Goal: Navigation & Orientation: Find specific page/section

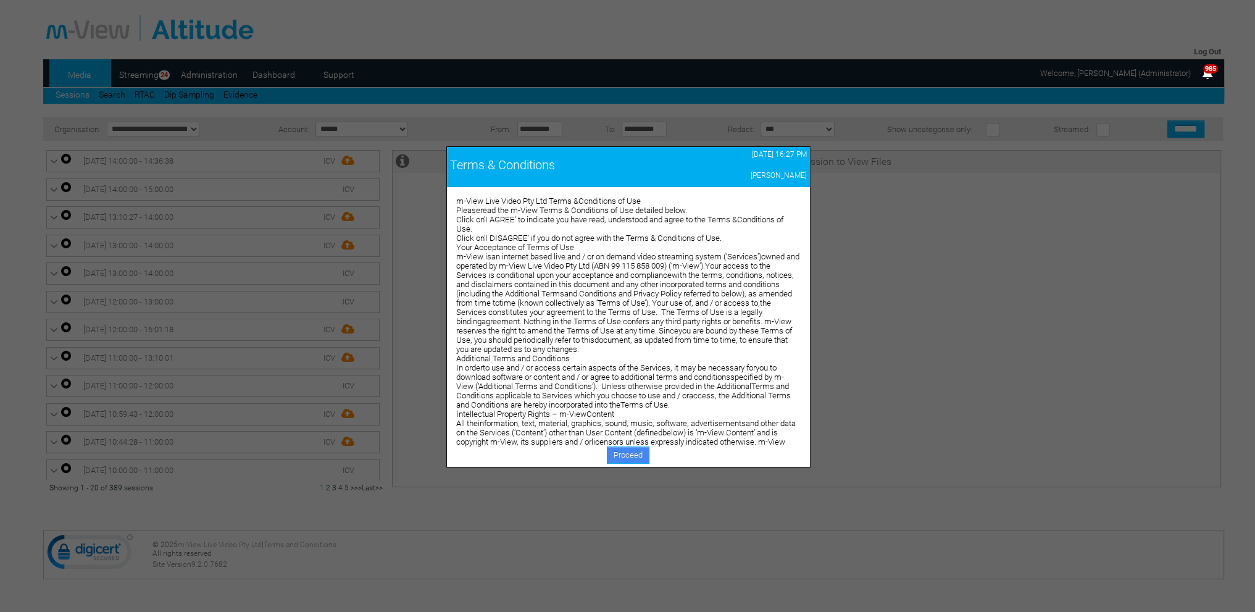
click at [614, 454] on link "Proceed" at bounding box center [628, 454] width 43 height 17
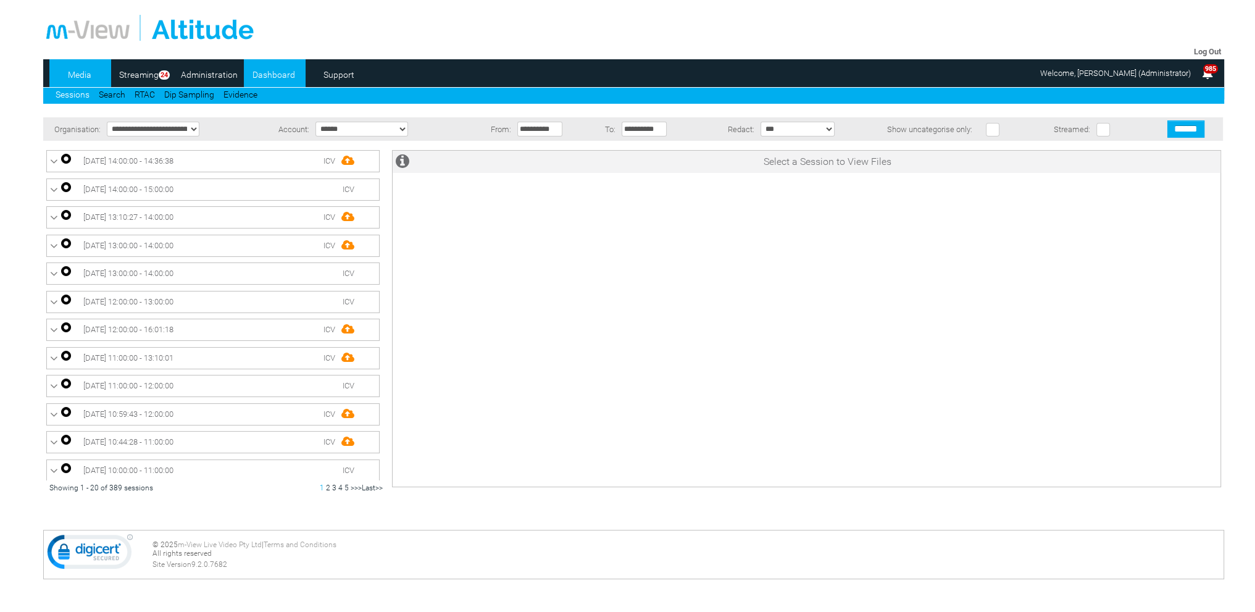
click at [270, 73] on link "Dashboard" at bounding box center [274, 74] width 60 height 19
